Goal: Task Accomplishment & Management: Manage account settings

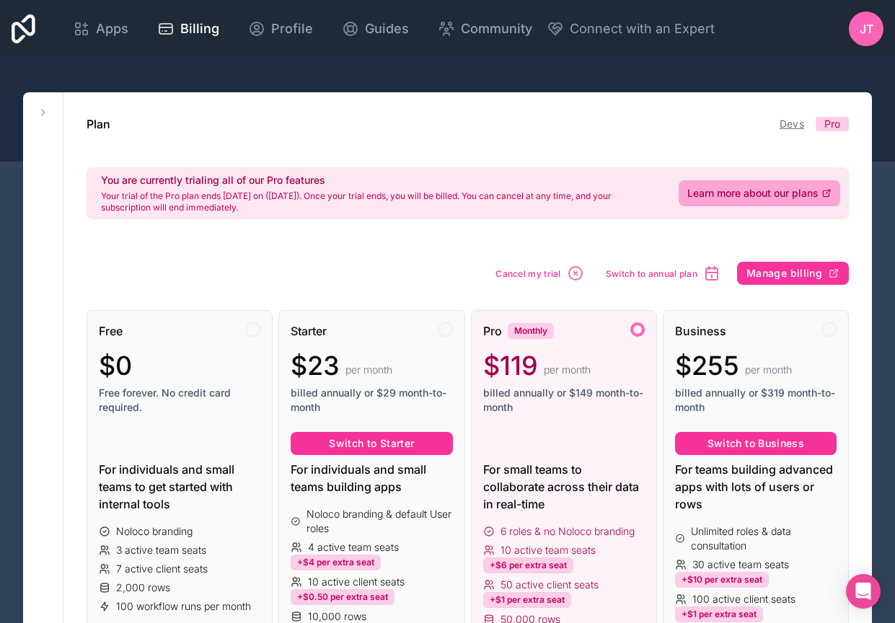
click at [795, 126] on link "Devs" at bounding box center [791, 124] width 25 height 12
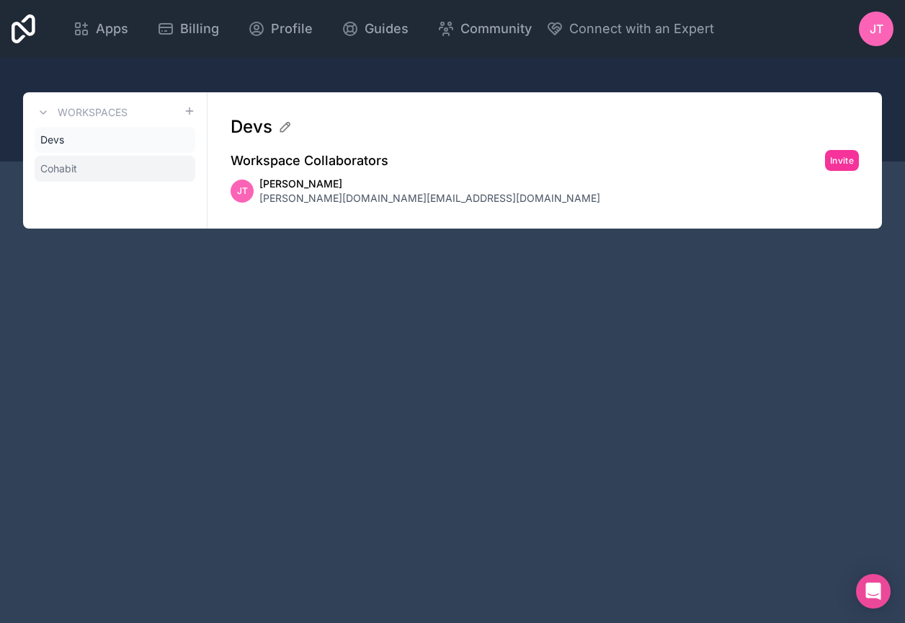
click at [80, 169] on link "Cohabit" at bounding box center [115, 169] width 161 height 26
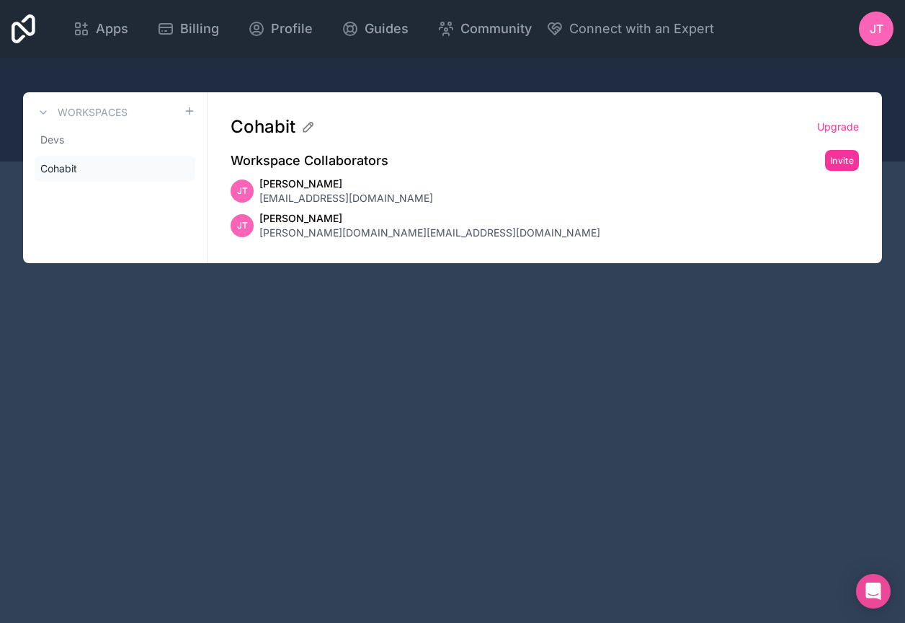
click at [86, 158] on link "Cohabit" at bounding box center [115, 169] width 161 height 26
click at [68, 143] on link "Devs" at bounding box center [115, 140] width 161 height 26
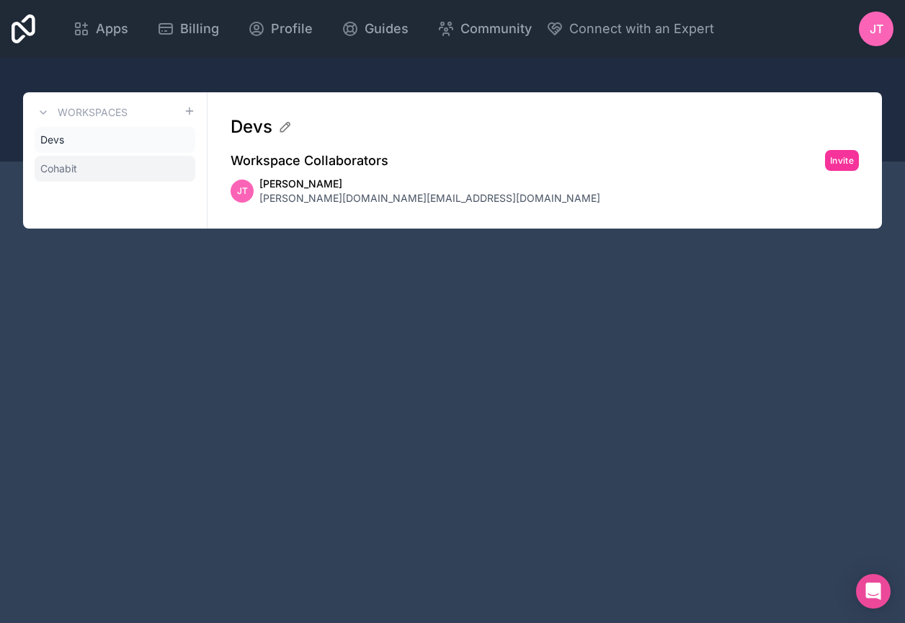
click at [74, 168] on span "Cohabit" at bounding box center [58, 168] width 37 height 14
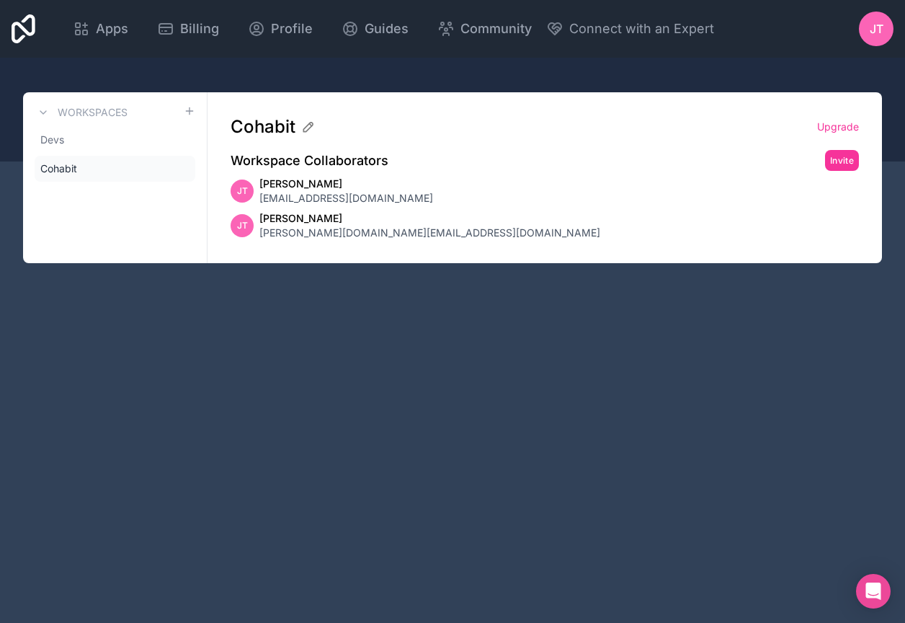
click at [854, 118] on div "Cohabit Upgrade" at bounding box center [545, 126] width 629 height 23
click at [851, 130] on link "Upgrade" at bounding box center [838, 127] width 42 height 14
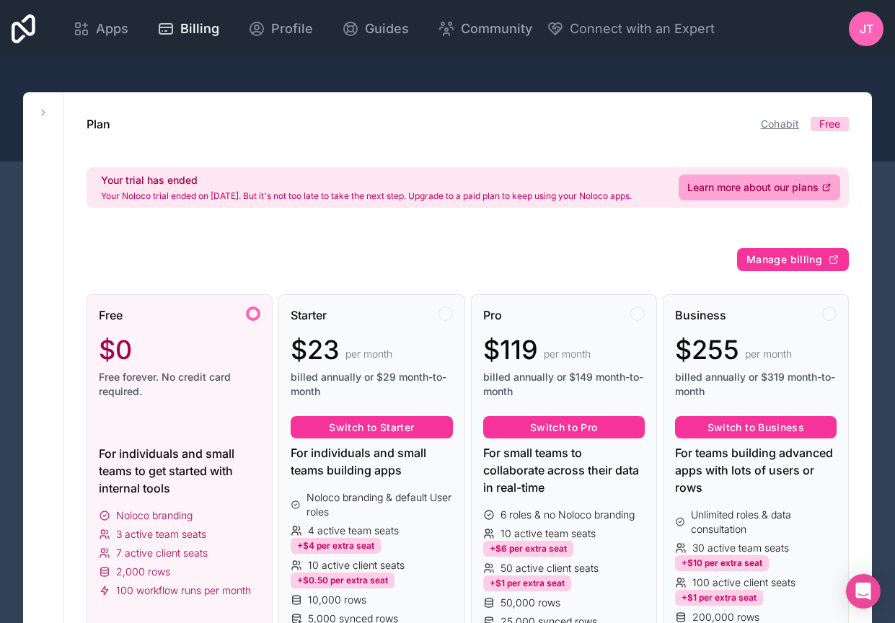
click at [788, 122] on link "Cohabit" at bounding box center [780, 124] width 38 height 12
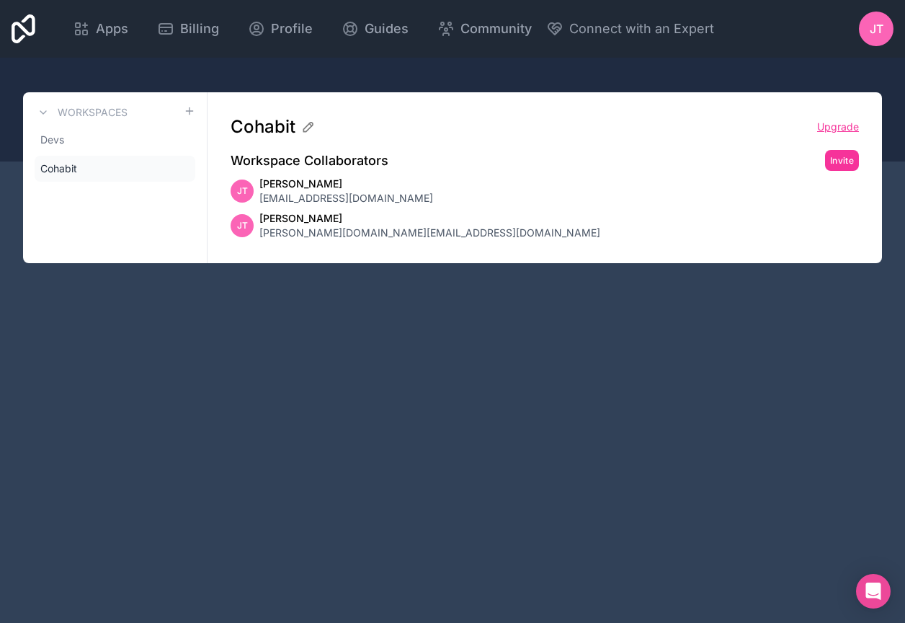
click at [844, 123] on link "Upgrade" at bounding box center [838, 127] width 42 height 14
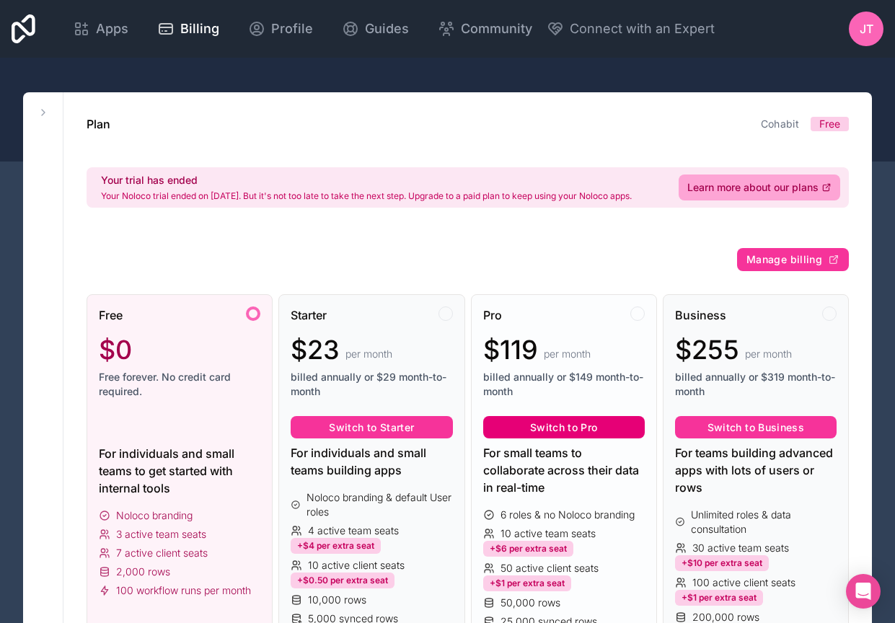
click at [595, 427] on button "Switch to Pro" at bounding box center [563, 427] width 161 height 23
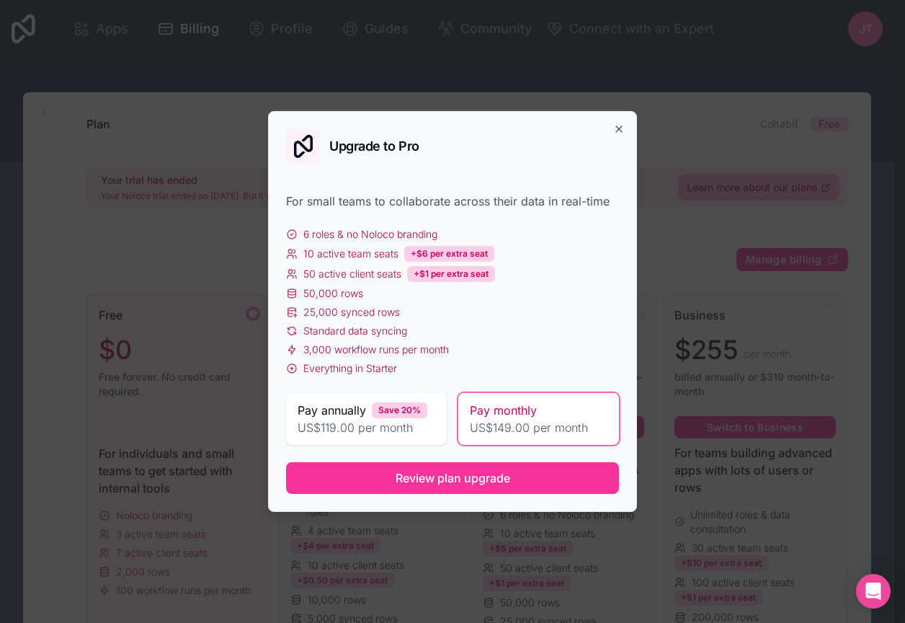
click at [517, 416] on span "Pay monthly" at bounding box center [503, 410] width 67 height 17
click at [615, 133] on icon "button" at bounding box center [619, 129] width 12 height 12
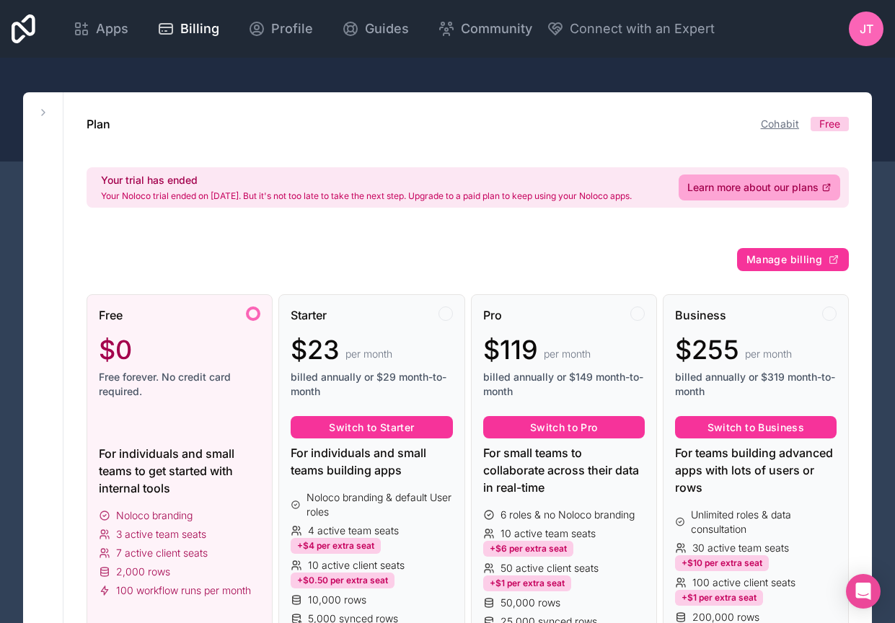
click at [781, 125] on link "Cohabit" at bounding box center [780, 124] width 38 height 12
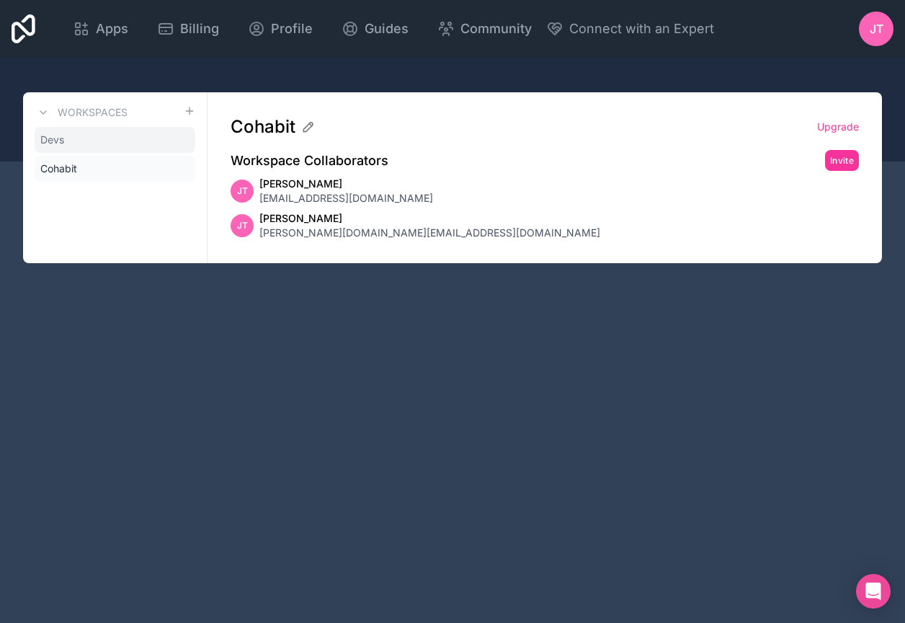
click at [56, 136] on span "Devs" at bounding box center [52, 140] width 24 height 14
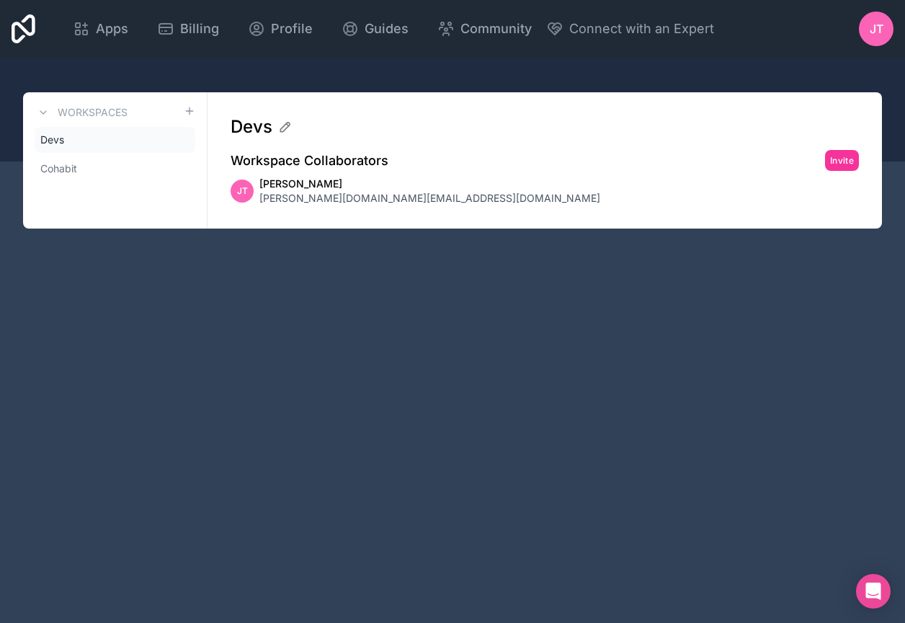
click at [331, 194] on span "[PERSON_NAME][DOMAIN_NAME][EMAIL_ADDRESS][DOMAIN_NAME]" at bounding box center [430, 198] width 341 height 14
click at [76, 169] on span "Cohabit" at bounding box center [58, 168] width 37 height 14
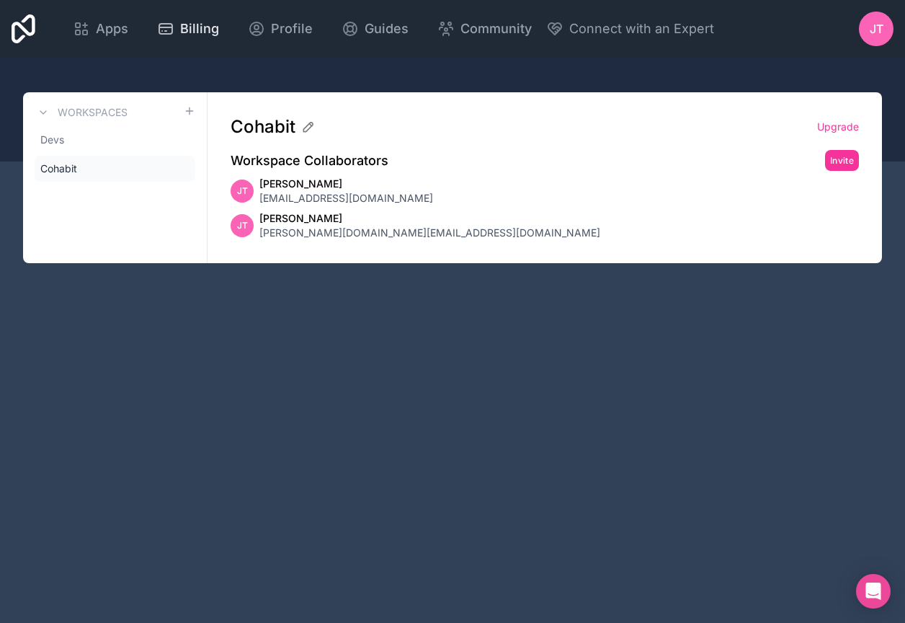
click at [219, 27] on span "Billing" at bounding box center [199, 29] width 39 height 20
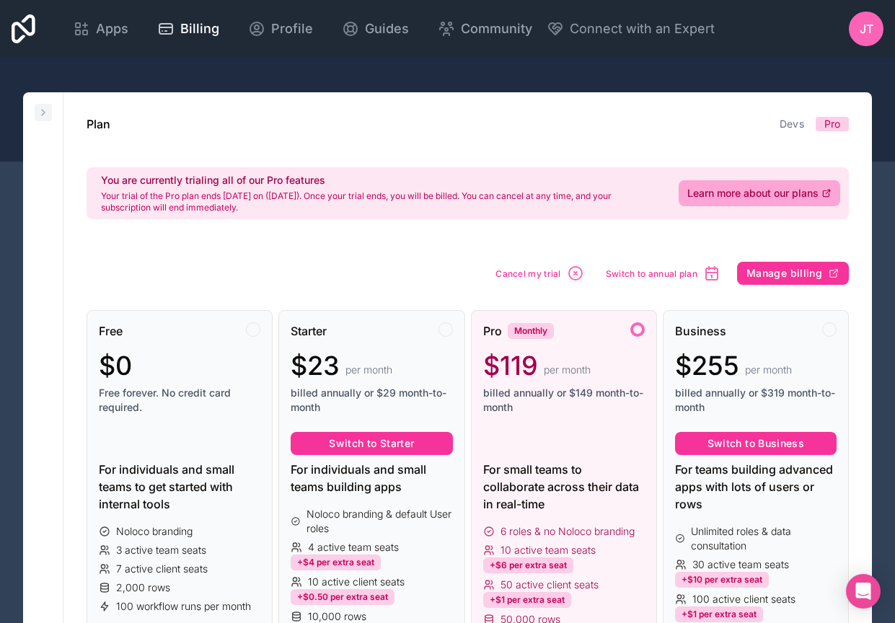
click at [45, 111] on icon at bounding box center [43, 113] width 12 height 12
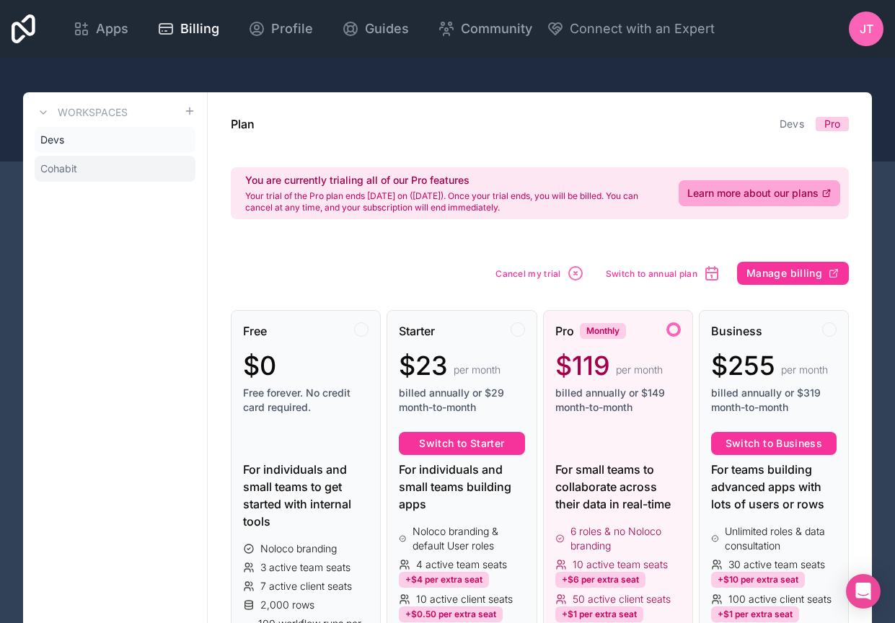
click at [62, 169] on span "Cohabit" at bounding box center [58, 168] width 37 height 14
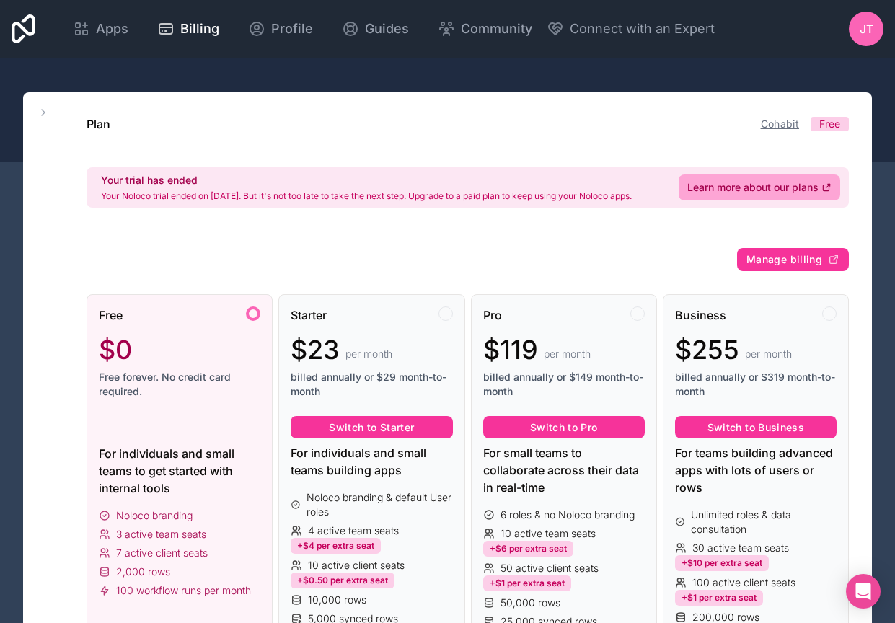
click at [784, 125] on link "Cohabit" at bounding box center [780, 124] width 38 height 12
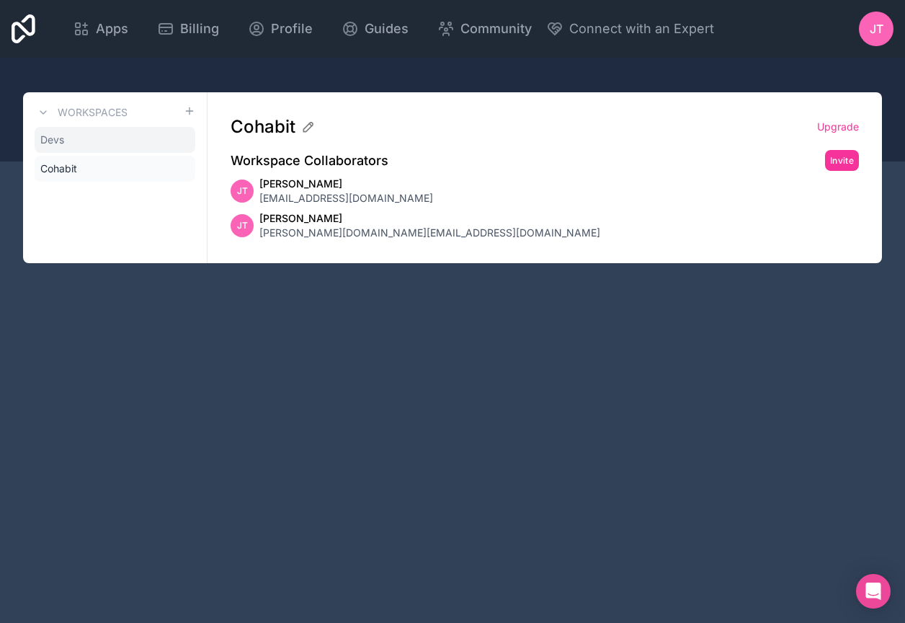
click at [42, 138] on span "Devs" at bounding box center [52, 140] width 24 height 14
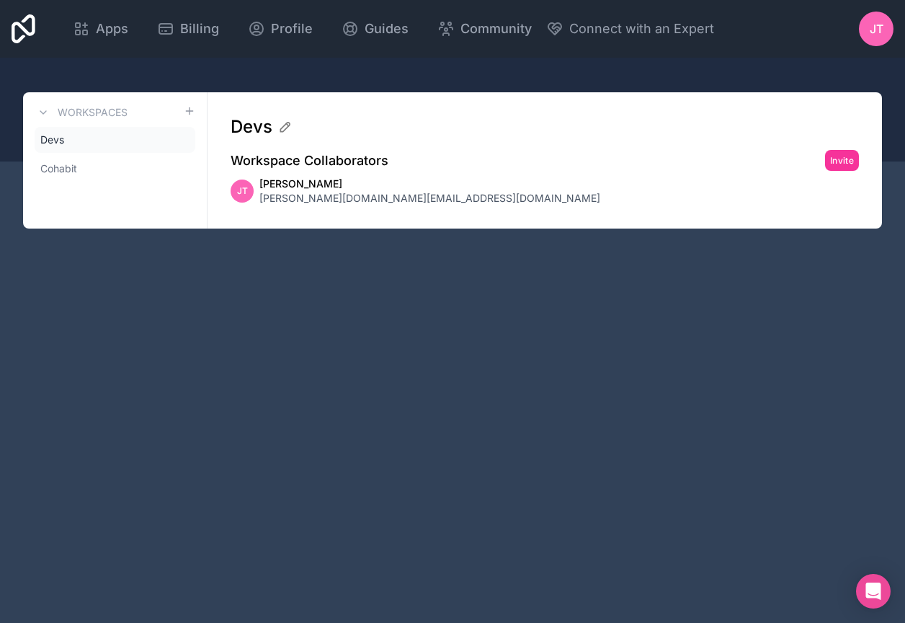
click at [296, 179] on span "[PERSON_NAME]" at bounding box center [430, 184] width 341 height 14
click at [53, 136] on span "Devs" at bounding box center [52, 140] width 24 height 14
click at [0, 0] on icon at bounding box center [0, 0] width 0 height 0
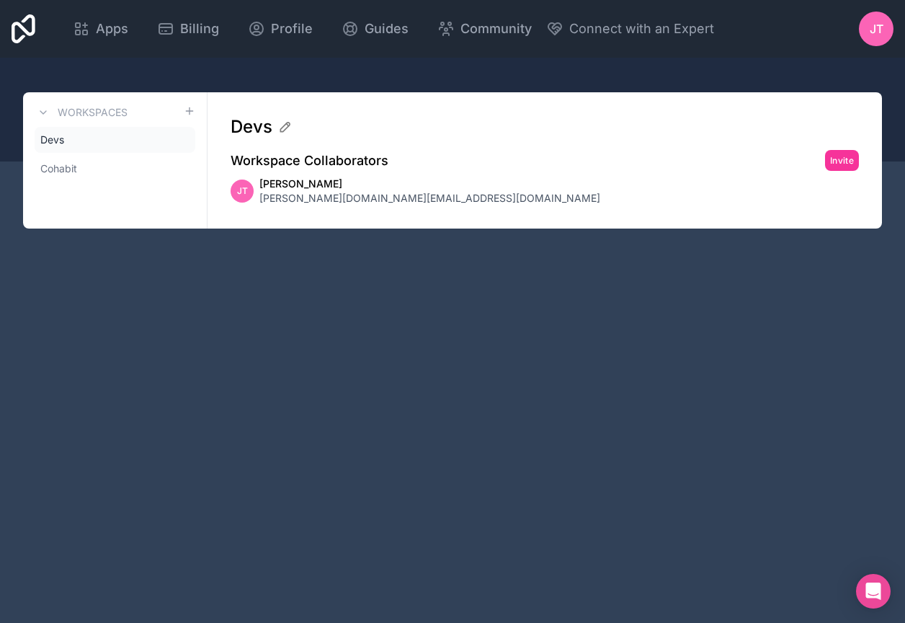
click at [0, 0] on icon at bounding box center [0, 0] width 0 height 0
click at [87, 167] on link "Cohabit" at bounding box center [115, 169] width 161 height 26
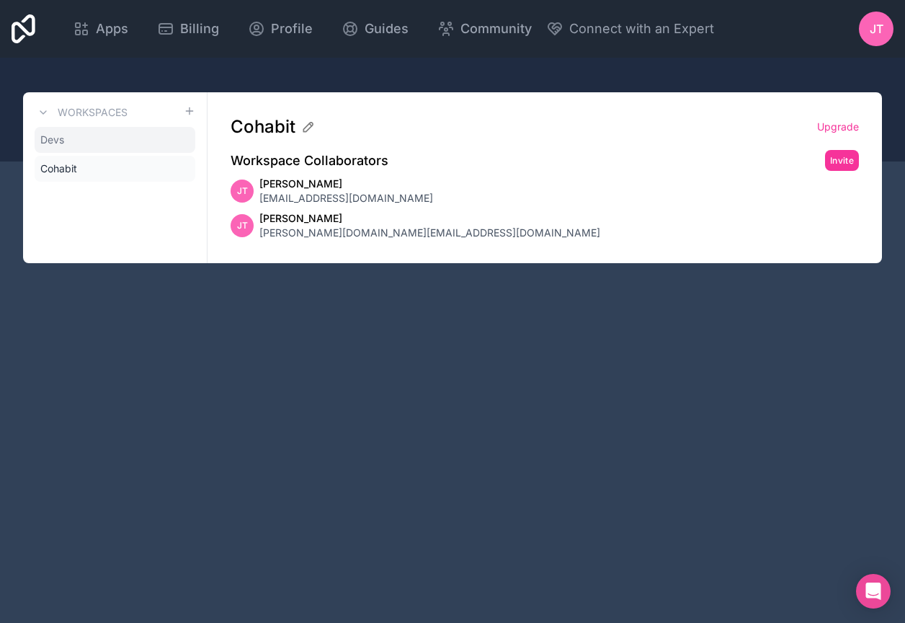
click at [111, 141] on link "Devs" at bounding box center [115, 140] width 161 height 26
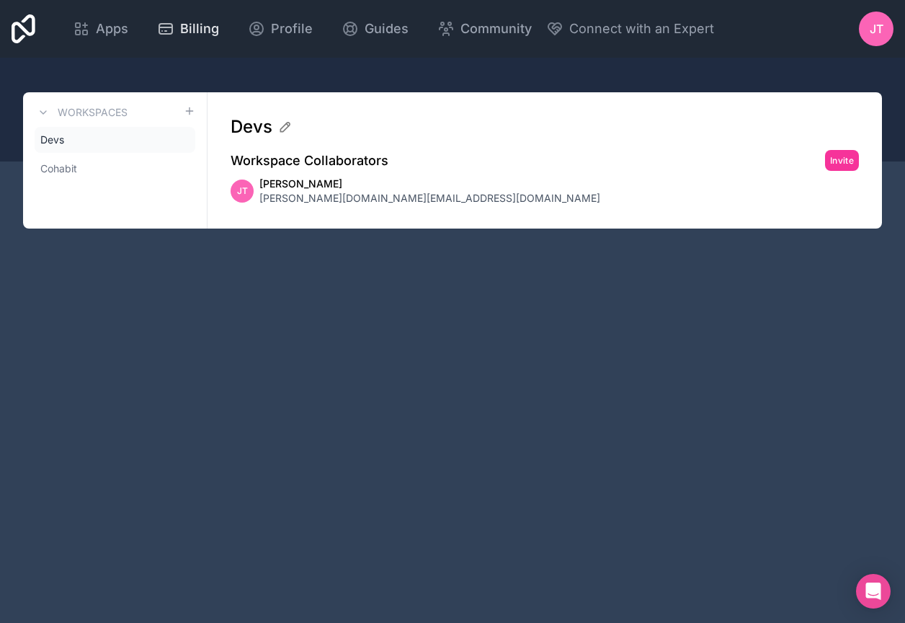
click at [219, 27] on span "Billing" at bounding box center [199, 29] width 39 height 20
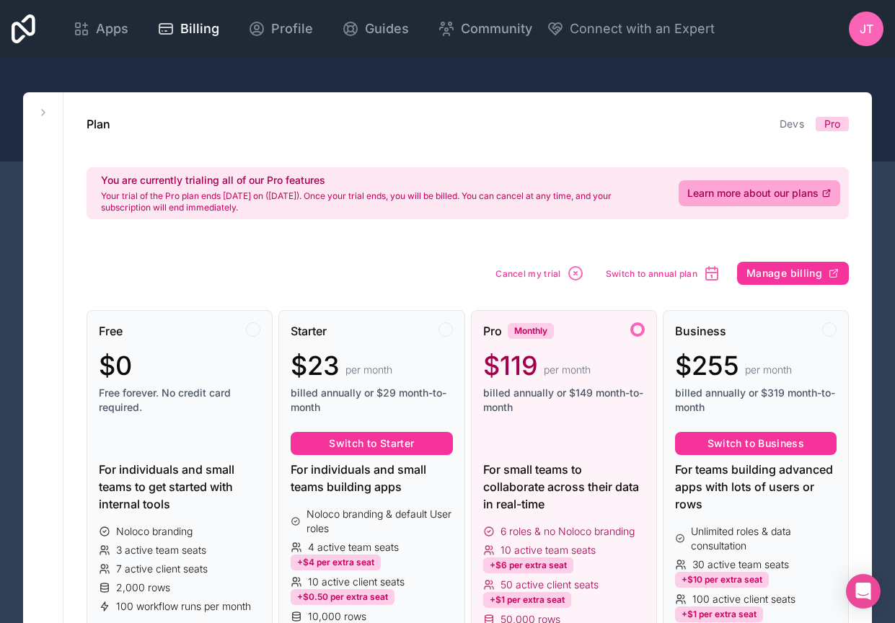
click at [572, 275] on icon "button" at bounding box center [575, 273] width 17 height 17
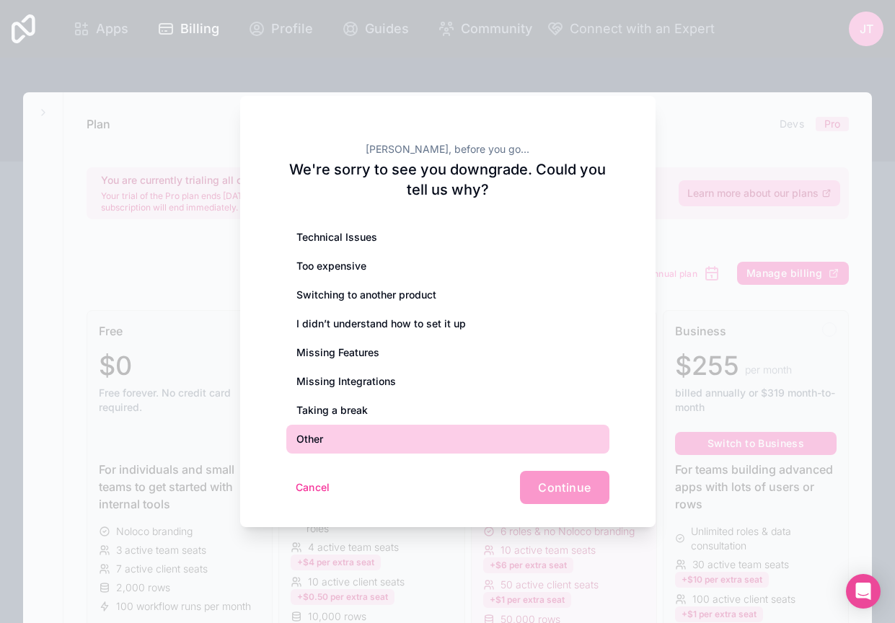
click at [329, 442] on div "Other" at bounding box center [447, 439] width 323 height 29
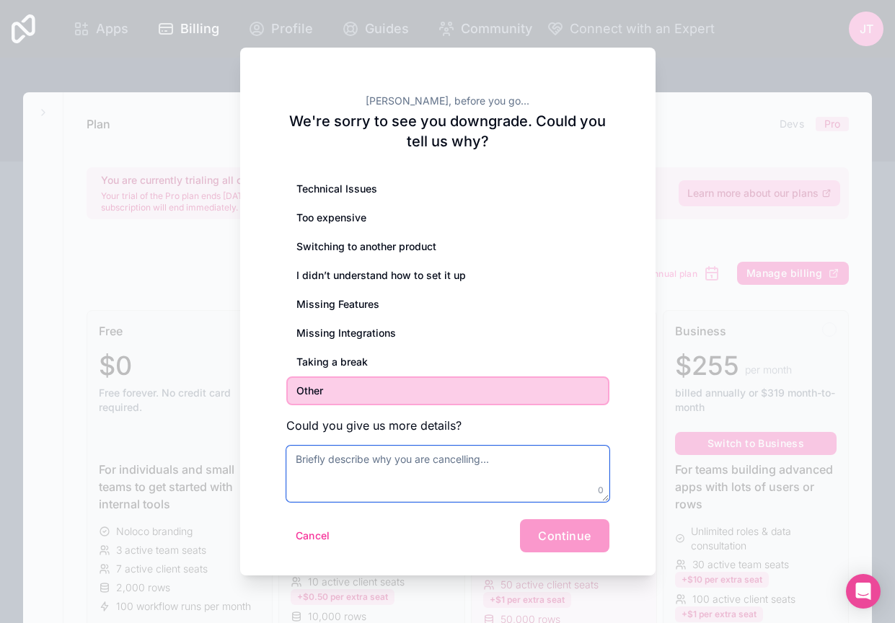
click at [488, 468] on textarea at bounding box center [447, 473] width 323 height 56
type textarea "wrong workspace"
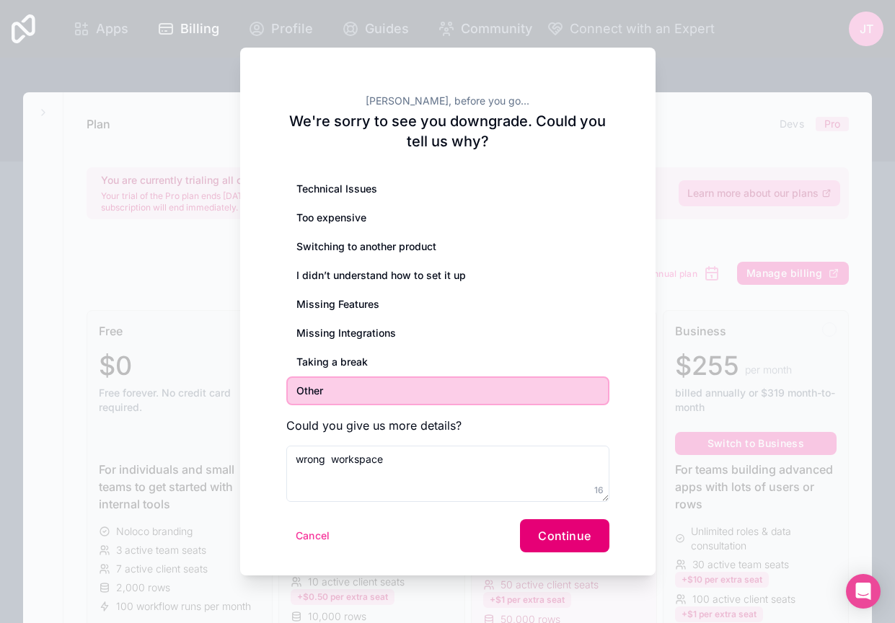
click at [576, 533] on span "Continue" at bounding box center [564, 535] width 53 height 14
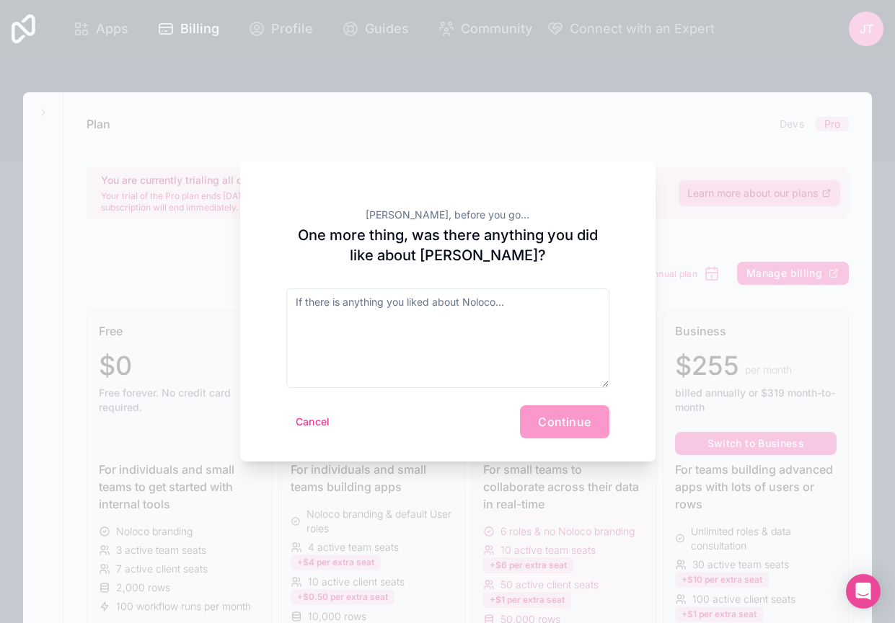
click at [566, 423] on div "Cancel Continue" at bounding box center [447, 421] width 323 height 33
click at [486, 345] on textarea at bounding box center [447, 337] width 323 height 99
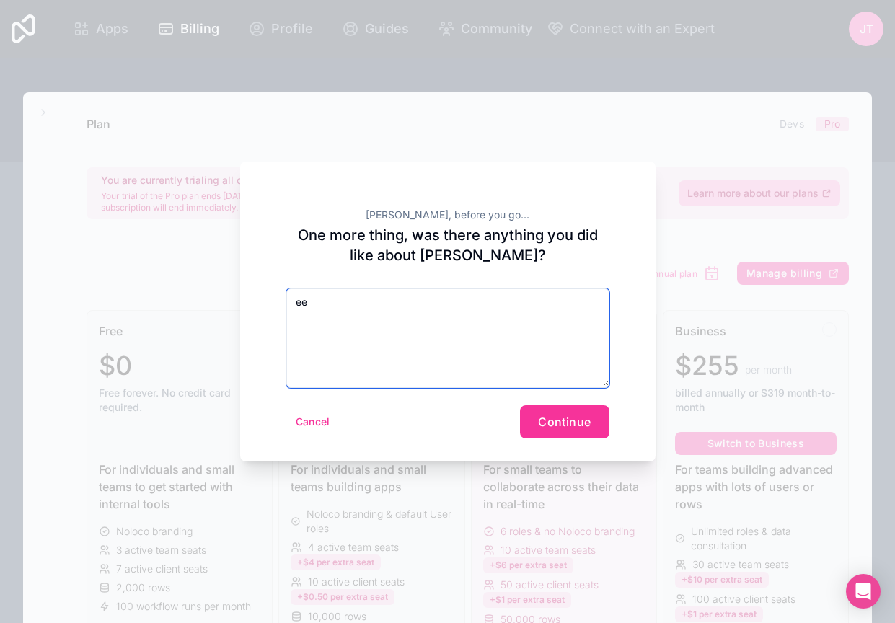
type textarea "e"
type textarea "Switching workspace"
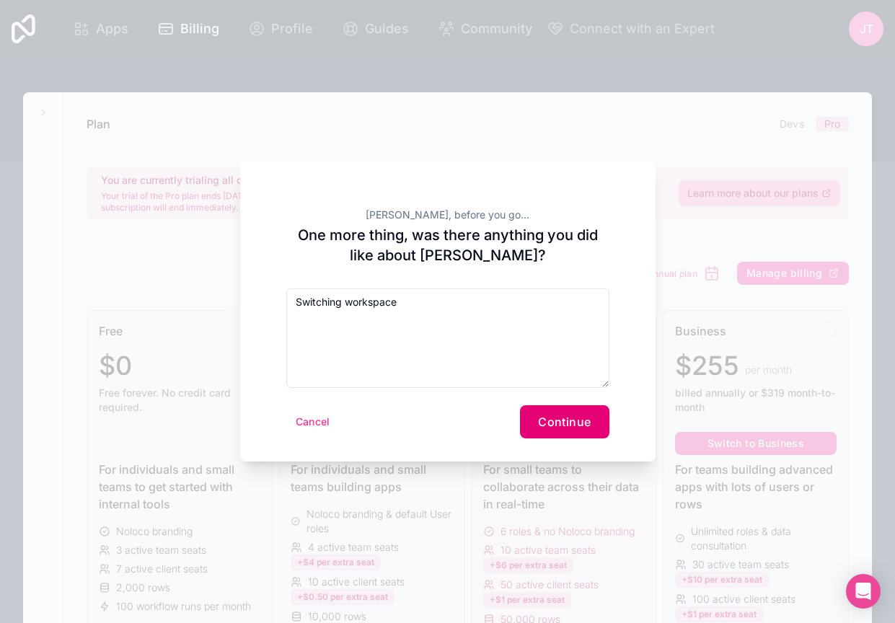
click at [588, 425] on span "Continue" at bounding box center [564, 422] width 53 height 14
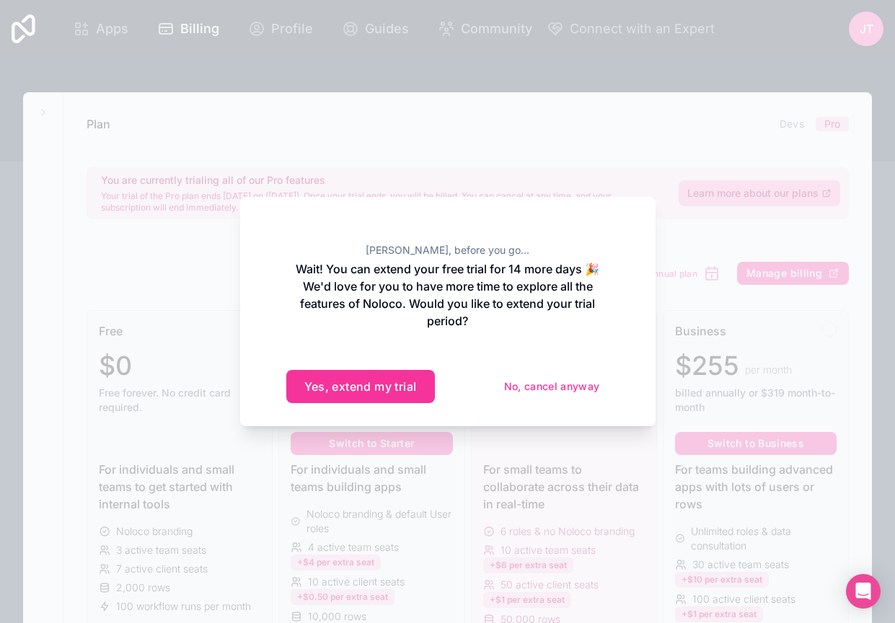
click at [556, 390] on button "No, cancel anyway" at bounding box center [552, 386] width 115 height 23
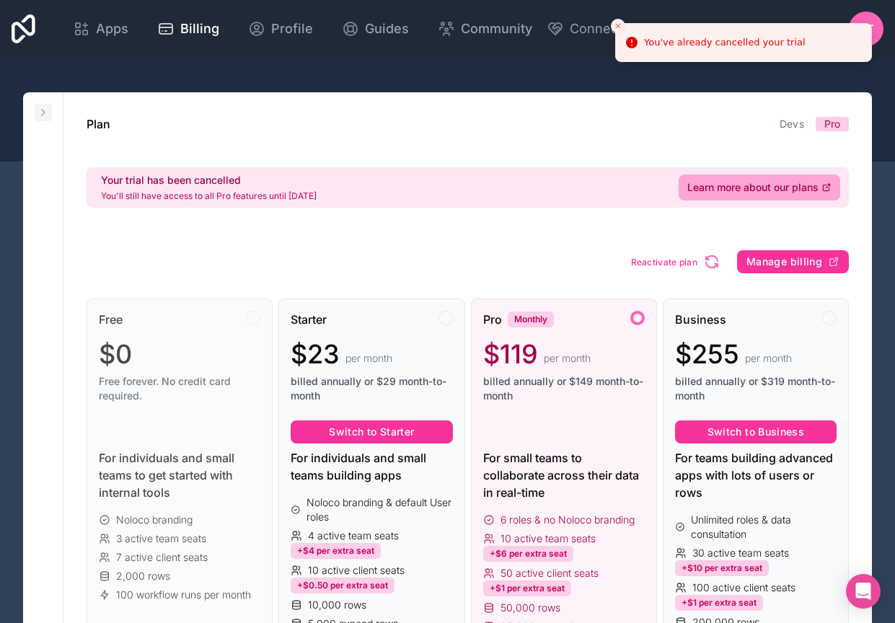
click at [37, 120] on button at bounding box center [43, 112] width 17 height 17
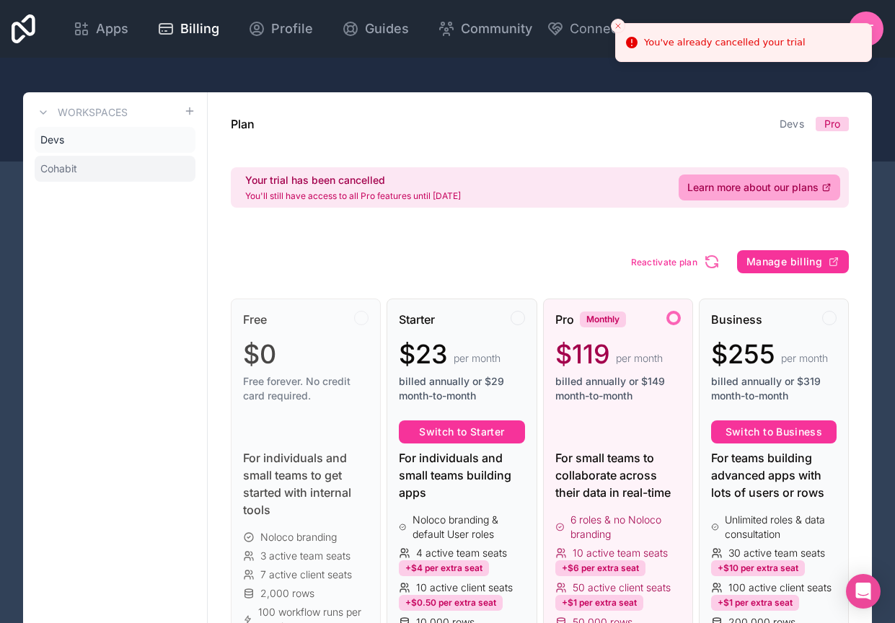
click at [74, 176] on link "Cohabit" at bounding box center [115, 169] width 161 height 26
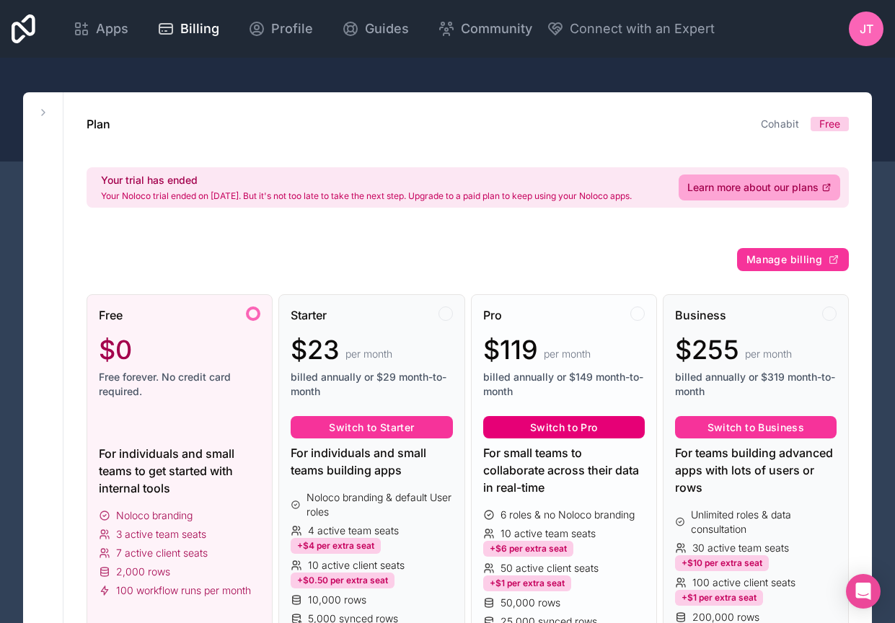
click at [577, 434] on button "Switch to Pro" at bounding box center [563, 427] width 161 height 23
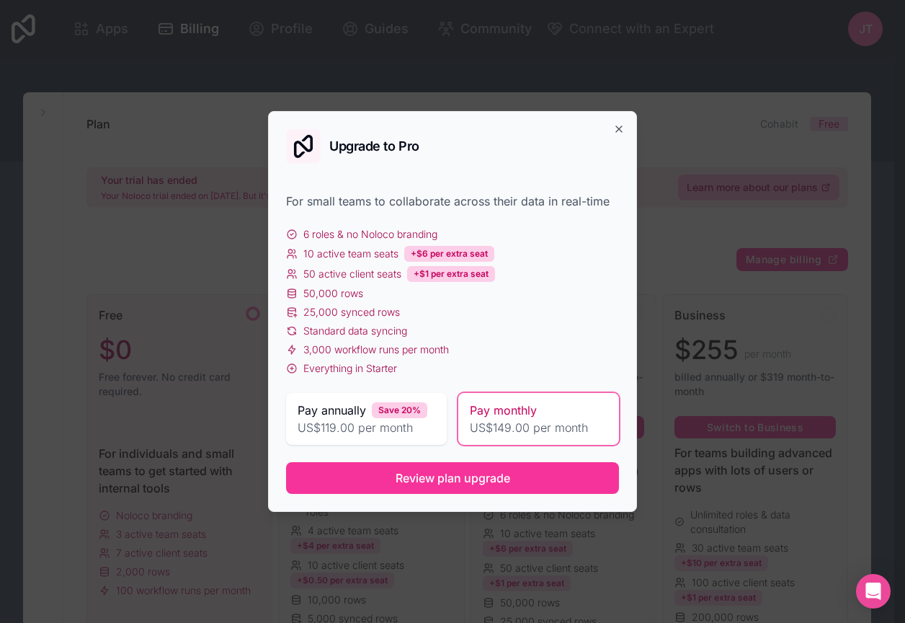
click at [530, 438] on div "Pay monthly US$149.00 per month" at bounding box center [538, 419] width 161 height 52
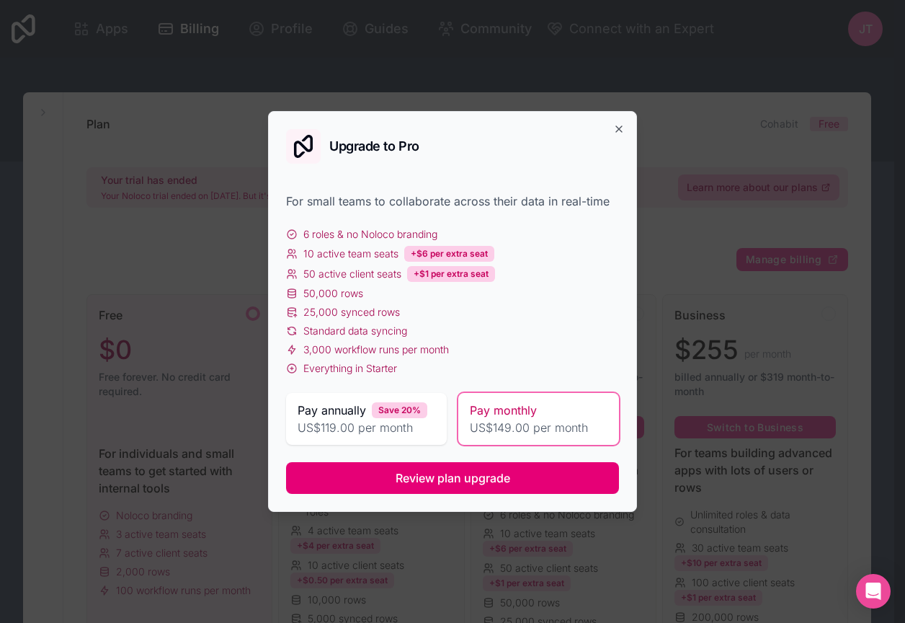
click at [520, 484] on button "Review plan upgrade" at bounding box center [452, 478] width 333 height 32
